Goal: Navigation & Orientation: Find specific page/section

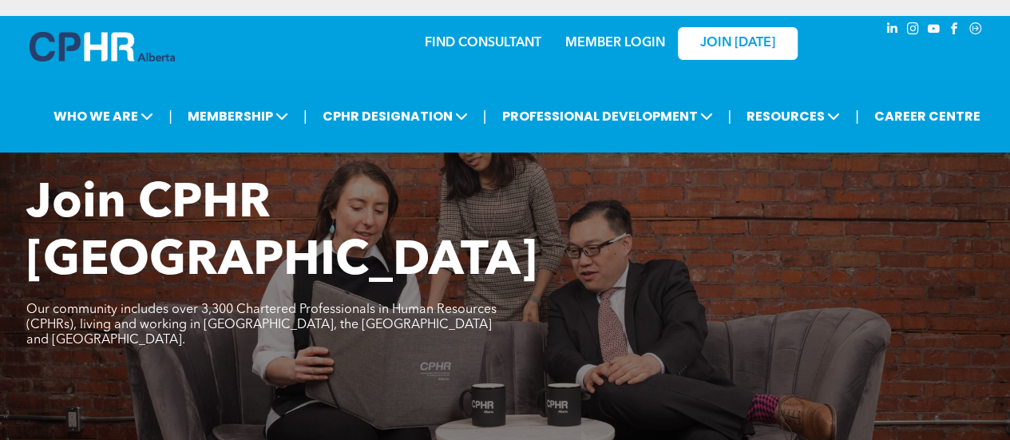
click at [626, 34] on div "MEMBER LOGIN" at bounding box center [615, 38] width 104 height 29
click at [615, 41] on link "MEMBER LOGIN" at bounding box center [616, 43] width 100 height 13
click at [633, 34] on div "MEMBER LOGIN" at bounding box center [615, 38] width 104 height 29
click at [628, 44] on link "MEMBER LOGIN" at bounding box center [616, 43] width 100 height 13
click at [596, 38] on link "MEMBER LOGIN" at bounding box center [616, 43] width 100 height 13
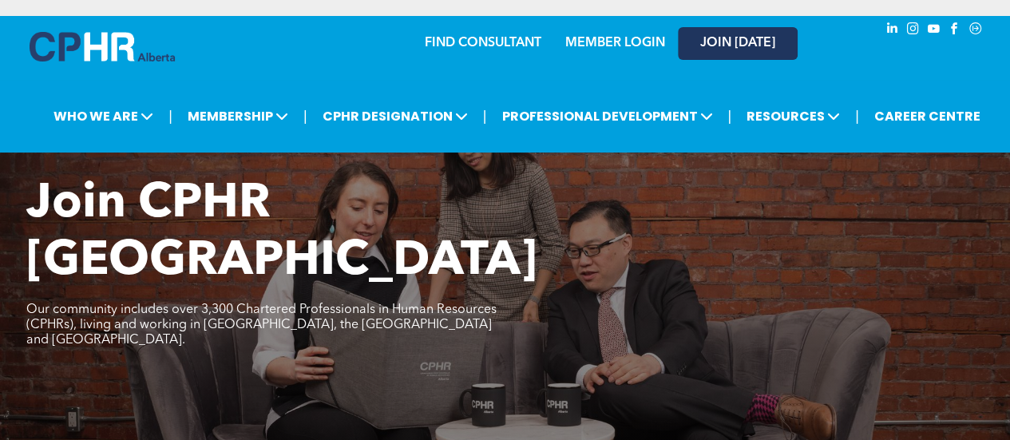
click at [715, 41] on span "JOIN [DATE]" at bounding box center [738, 43] width 75 height 15
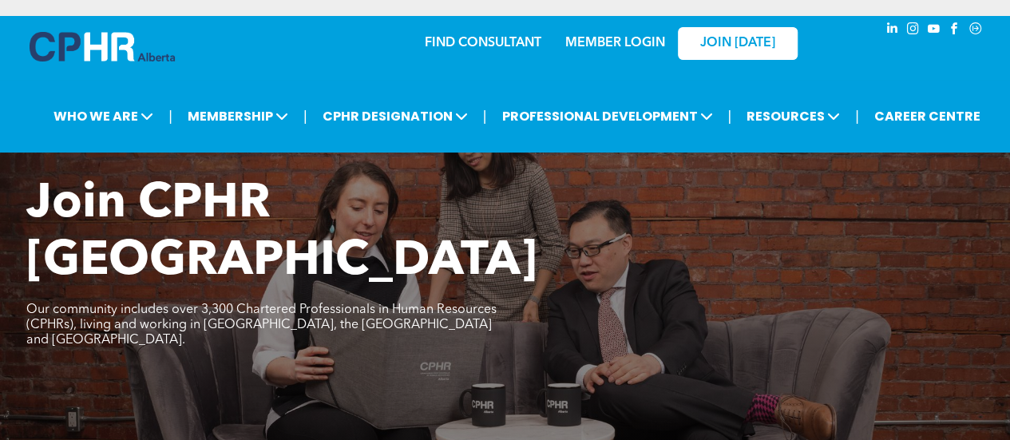
click at [617, 34] on div "MEMBER LOGIN" at bounding box center [615, 38] width 104 height 29
click at [611, 54] on div "MEMBER LOGIN" at bounding box center [580, 43] width 147 height 50
click at [596, 44] on link "MEMBER LOGIN" at bounding box center [616, 43] width 100 height 13
